Goal: Information Seeking & Learning: Learn about a topic

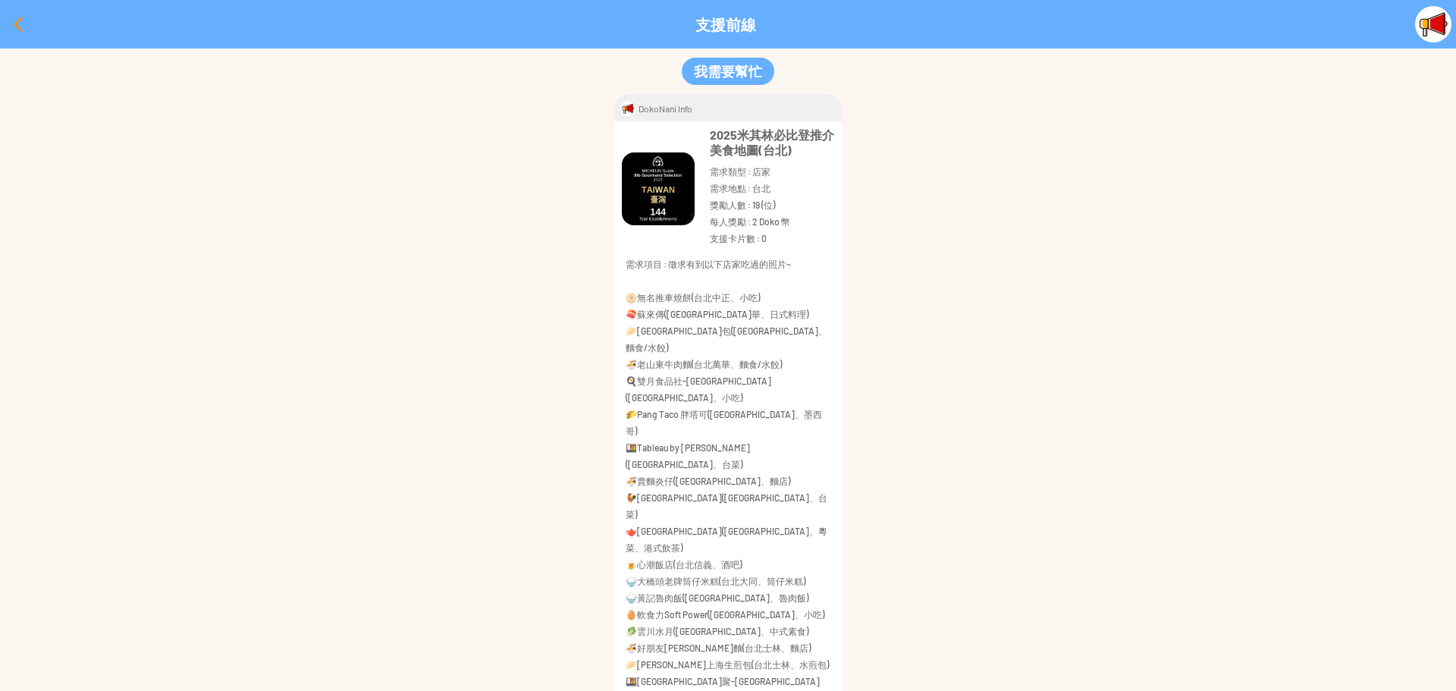
click at [18, 23] on div at bounding box center [18, 24] width 36 height 36
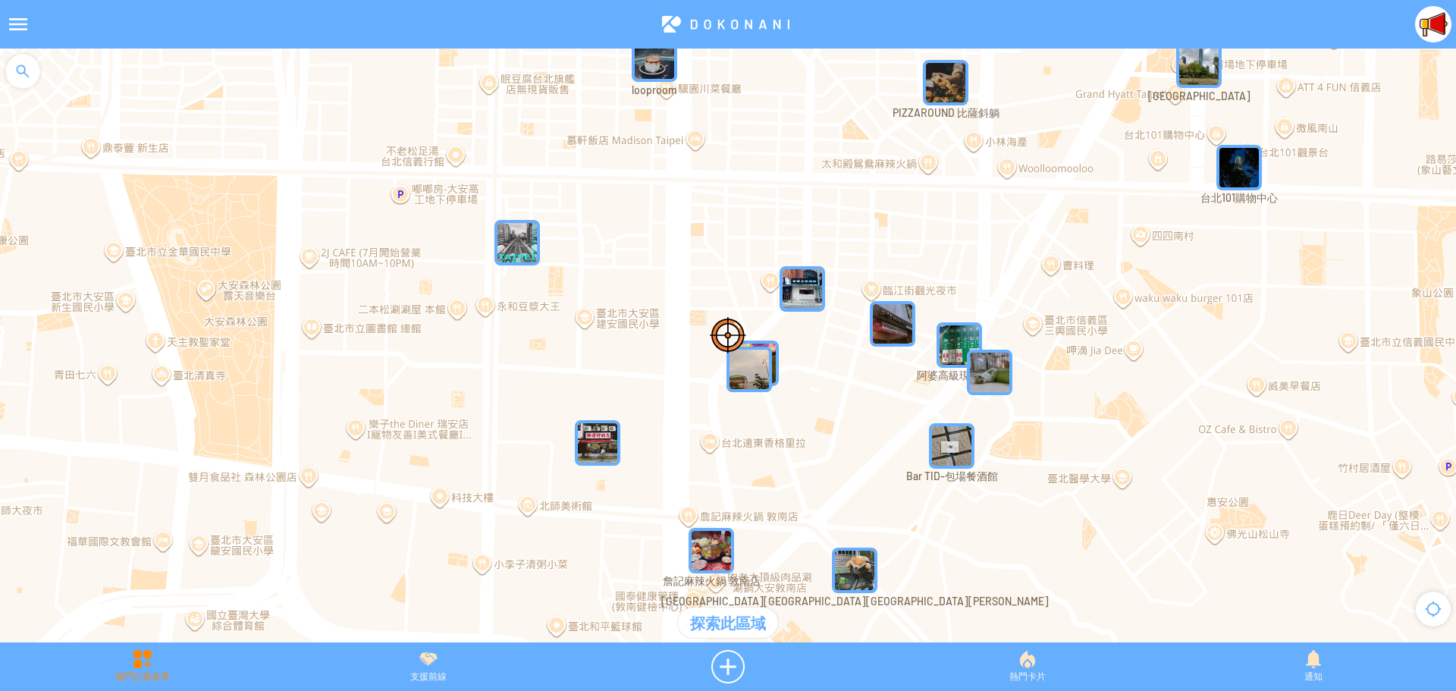
click at [146, 668] on div "熱門口袋名單" at bounding box center [142, 666] width 285 height 33
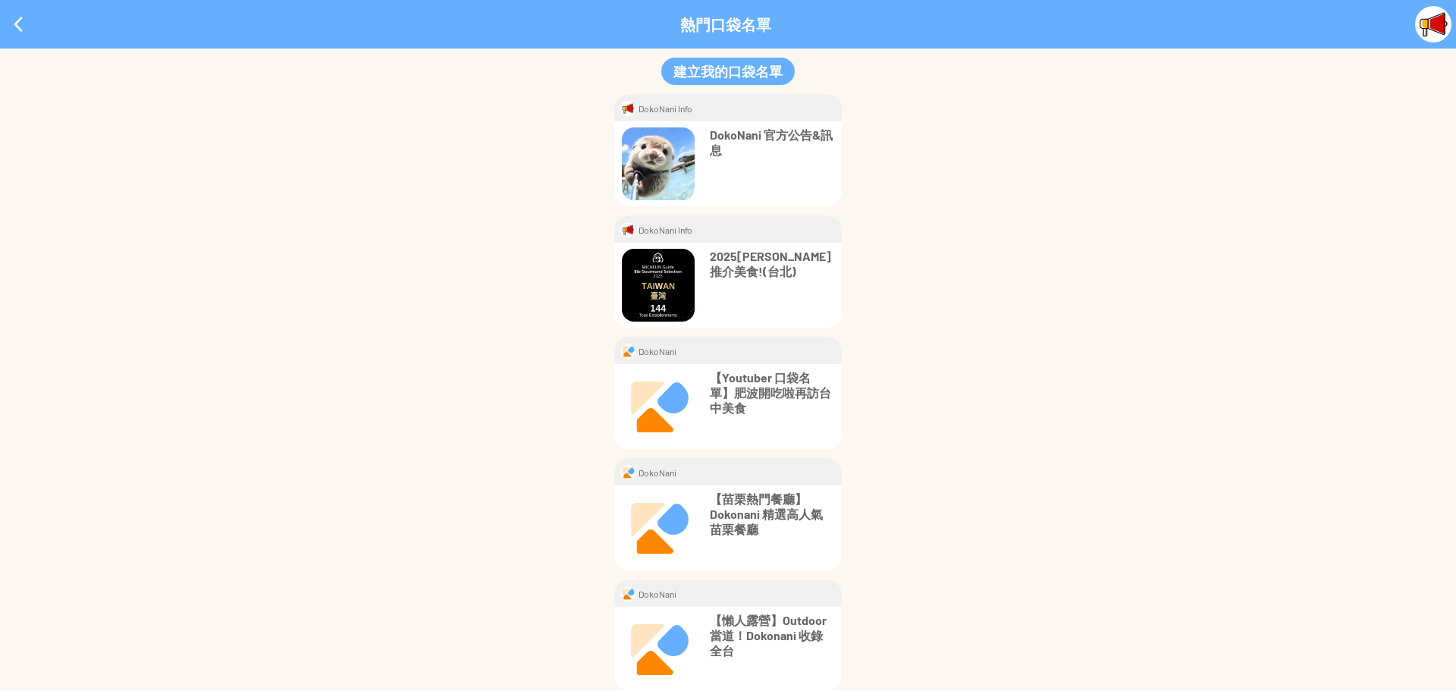
click at [763, 266] on p "2025[PERSON_NAME]推介美食!(台北)" at bounding box center [772, 264] width 124 height 30
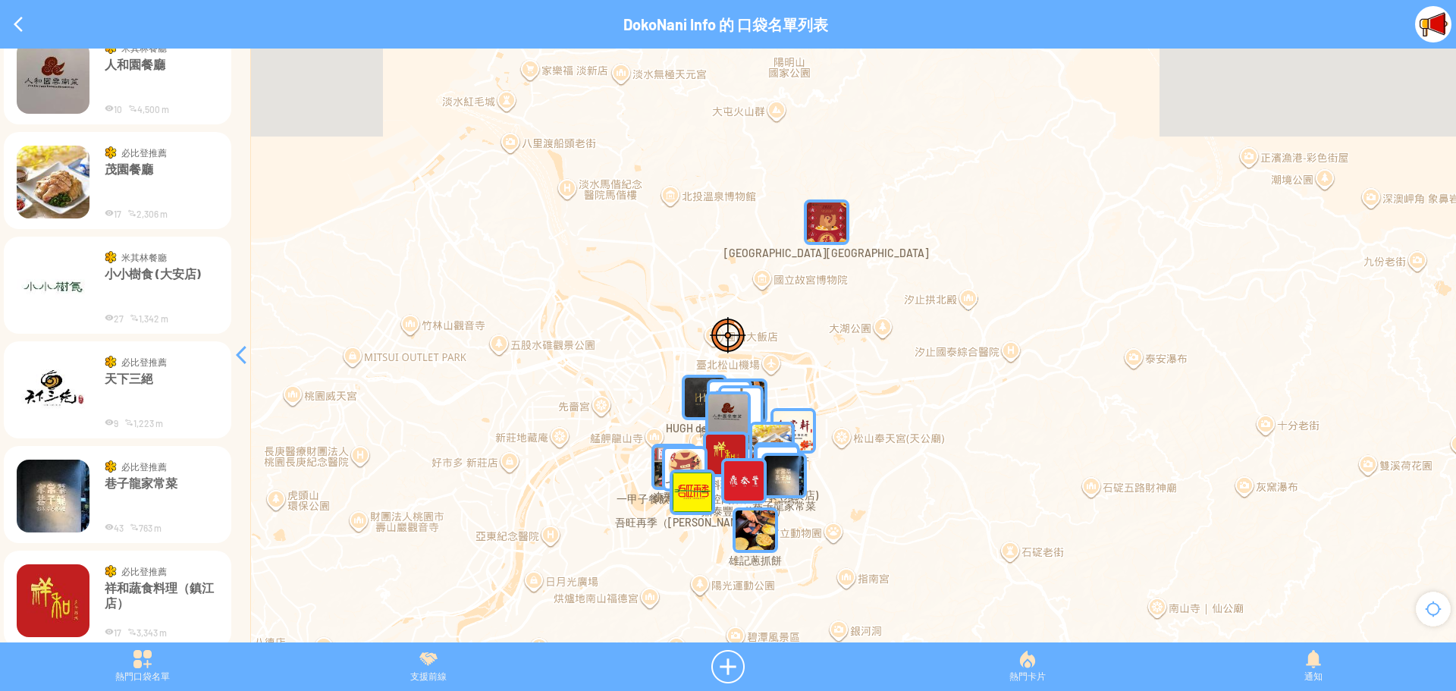
scroll to position [753, 0]
